Goal: Find specific page/section: Find specific page/section

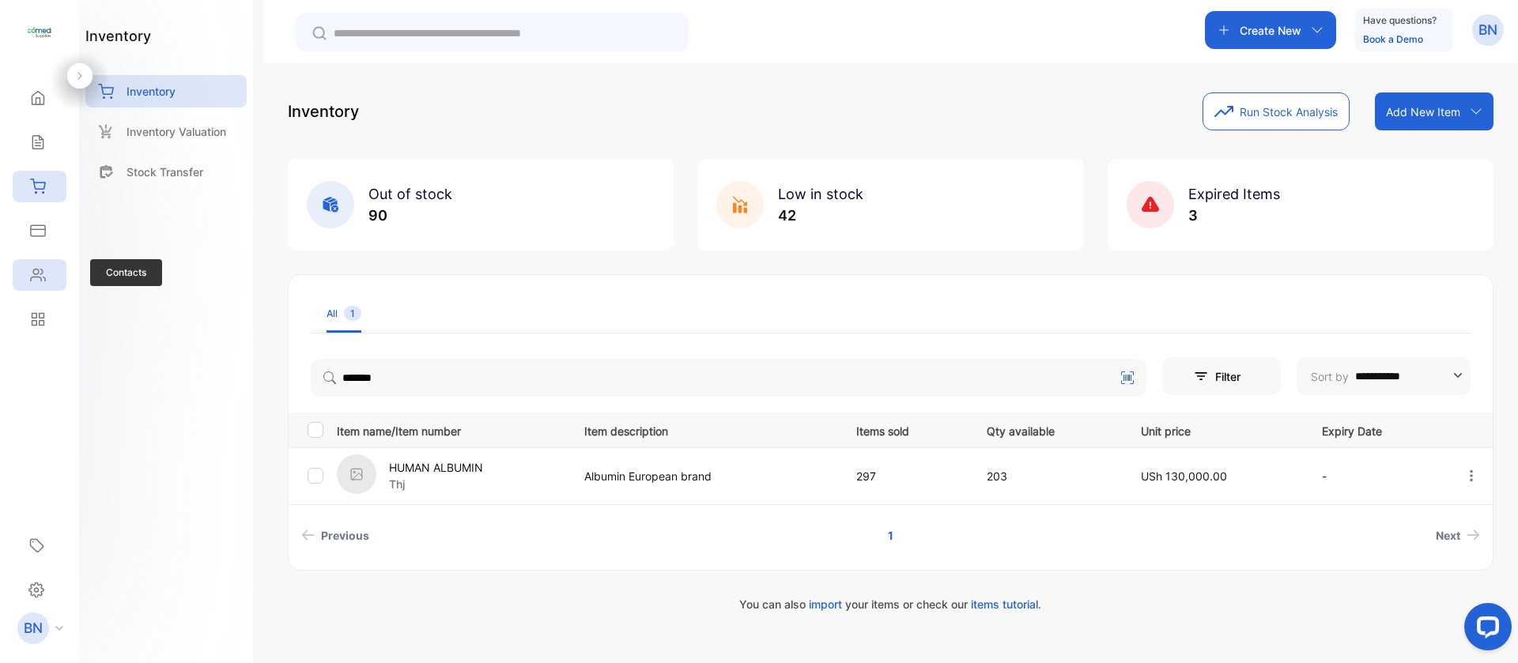
click at [45, 285] on div "Contacts" at bounding box center [40, 275] width 54 height 32
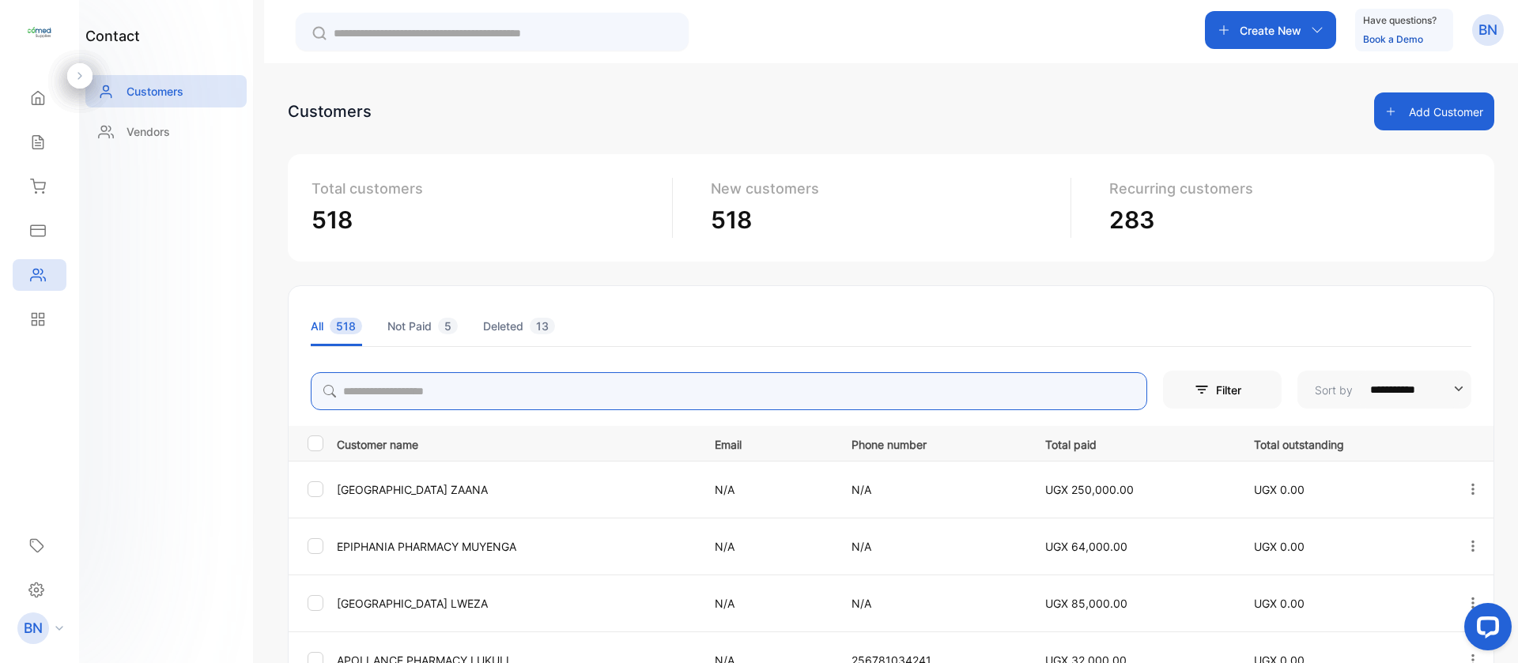
click at [607, 397] on input "search" at bounding box center [729, 391] width 836 height 38
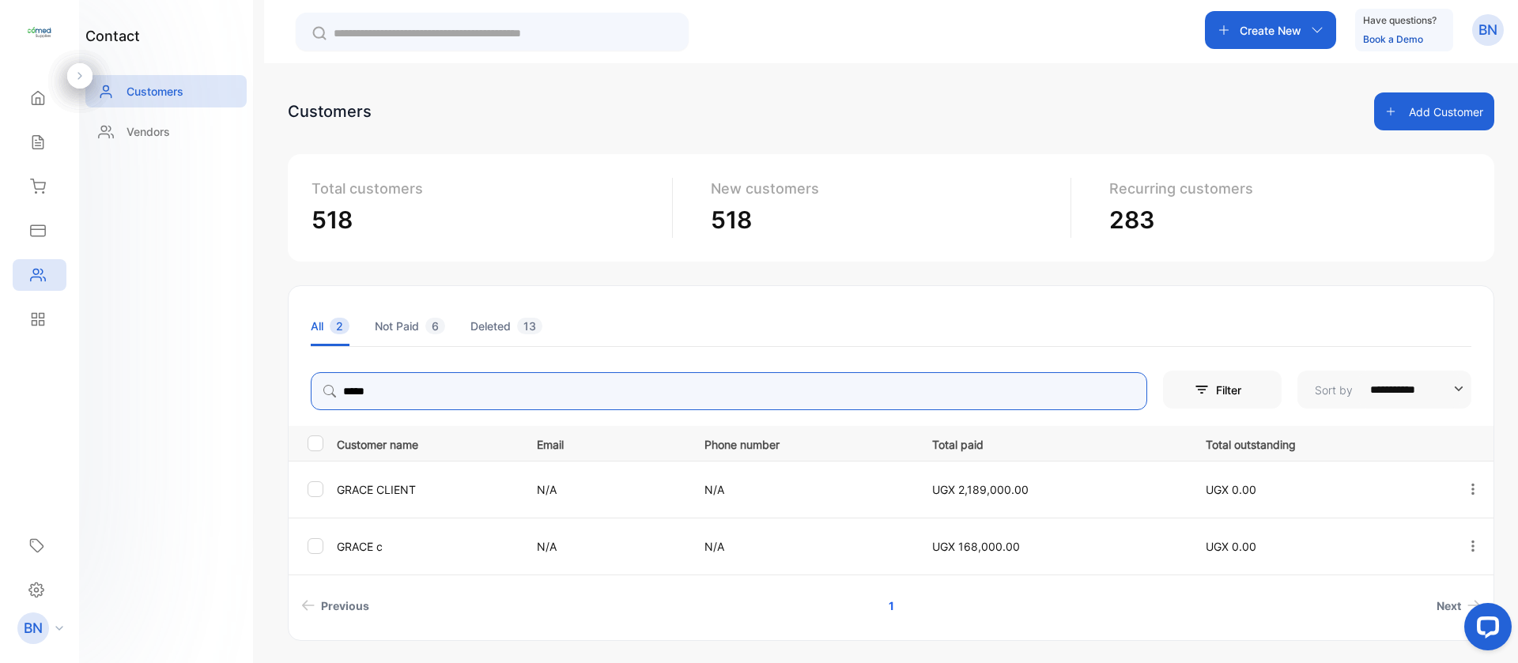
click at [1471, 492] on icon "button" at bounding box center [1472, 488] width 3 height 11
type input "*****"
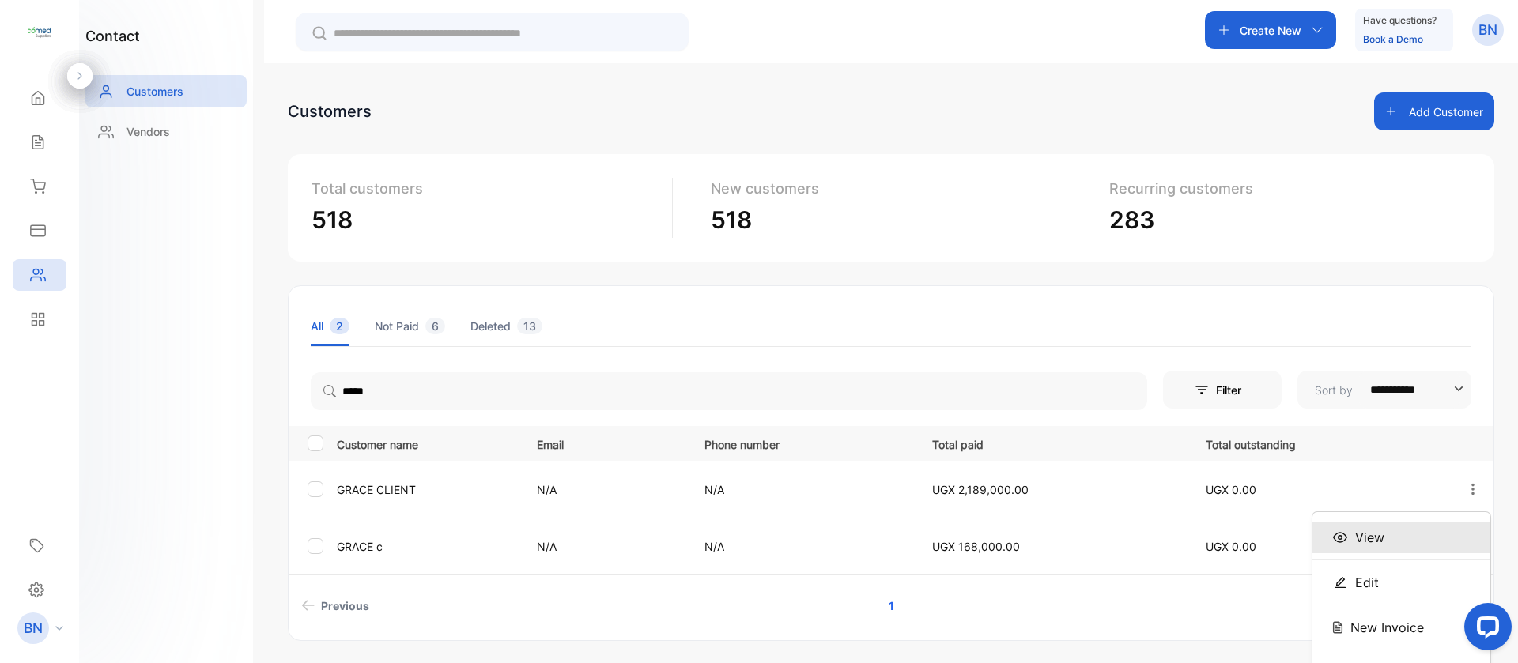
click at [1390, 547] on div "View" at bounding box center [1401, 538] width 178 height 32
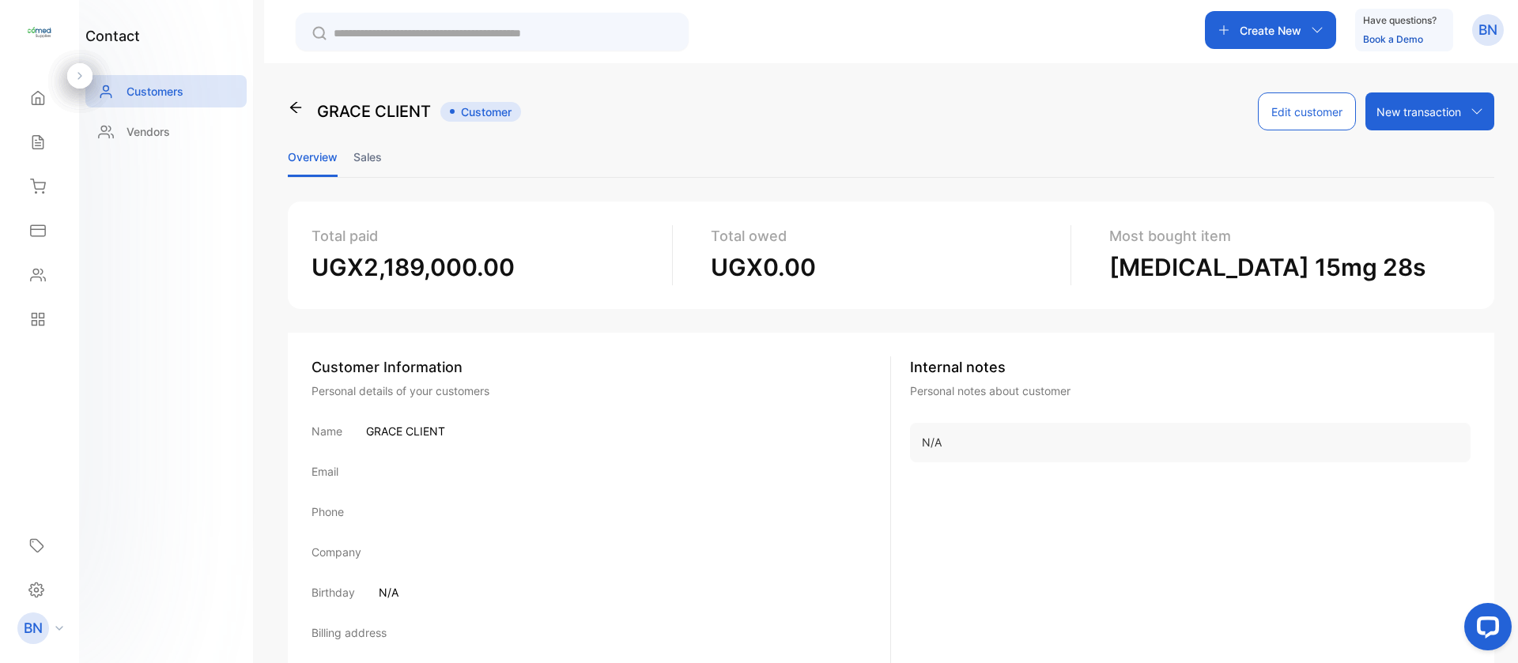
click at [364, 166] on li "Sales" at bounding box center [367, 157] width 28 height 40
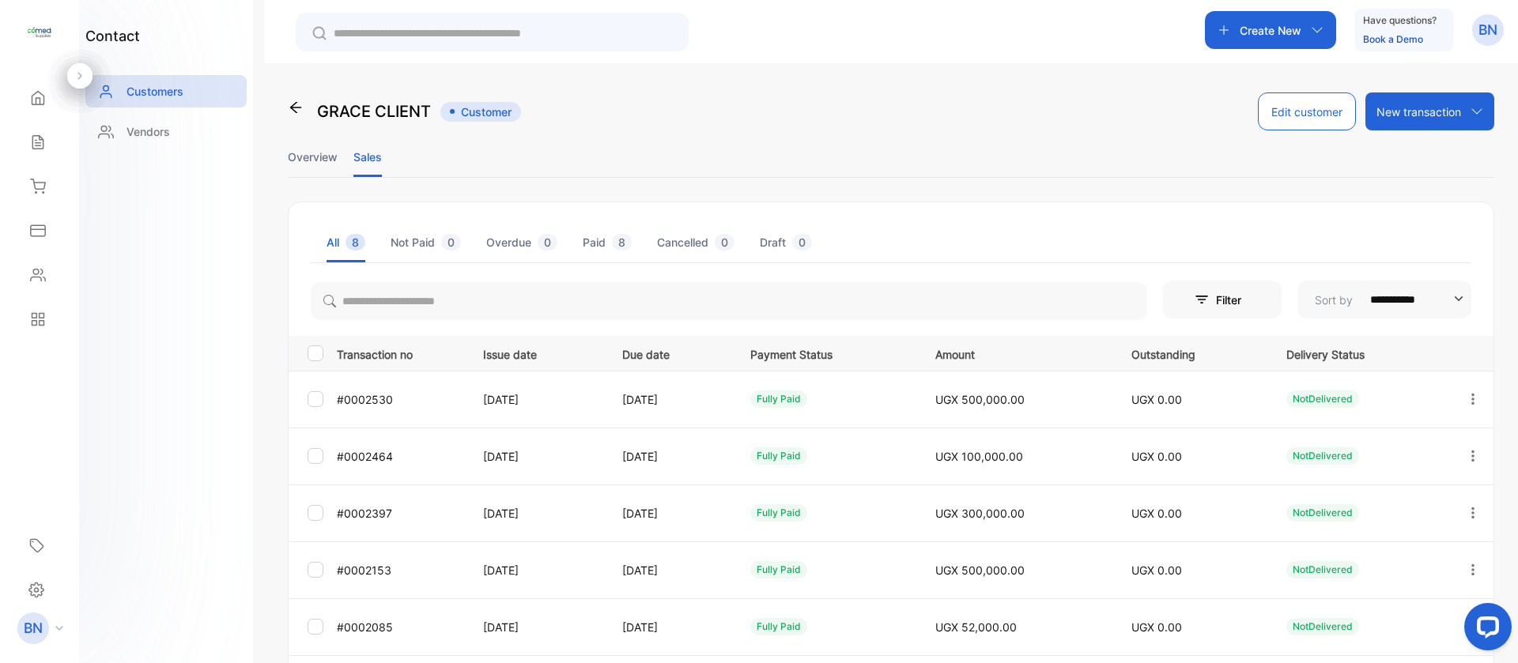
click at [1466, 405] on icon "button" at bounding box center [1473, 399] width 14 height 14
click at [1384, 439] on div "View" at bounding box center [1401, 448] width 178 height 32
